Goal: Task Accomplishment & Management: Manage account settings

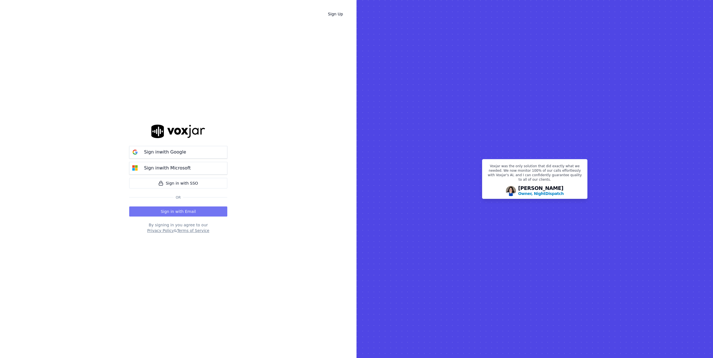
click at [183, 213] on button "Sign in with Email" at bounding box center [178, 212] width 98 height 10
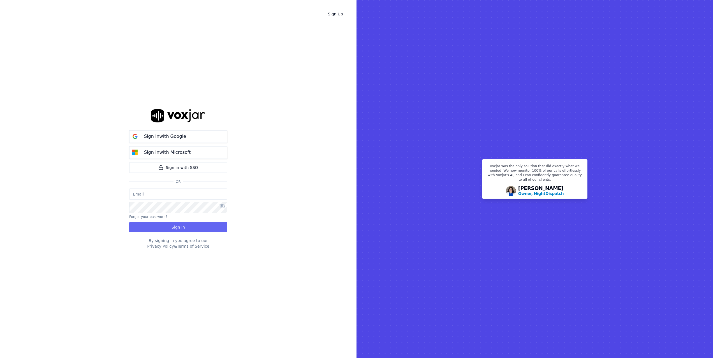
type input "[EMAIL_ADDRESS][DOMAIN_NAME]"
click at [193, 228] on button "Sign In" at bounding box center [178, 227] width 98 height 10
